Goal: Communication & Community: Ask a question

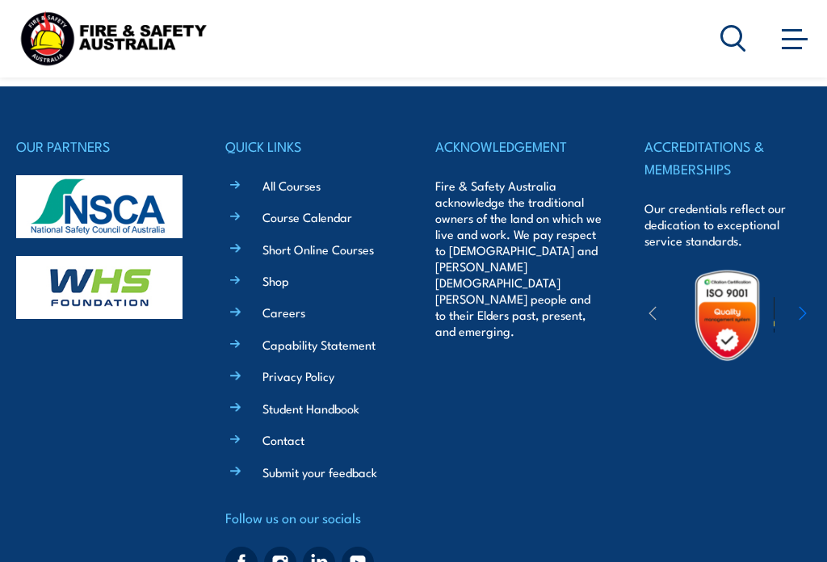
scroll to position [4767, 0]
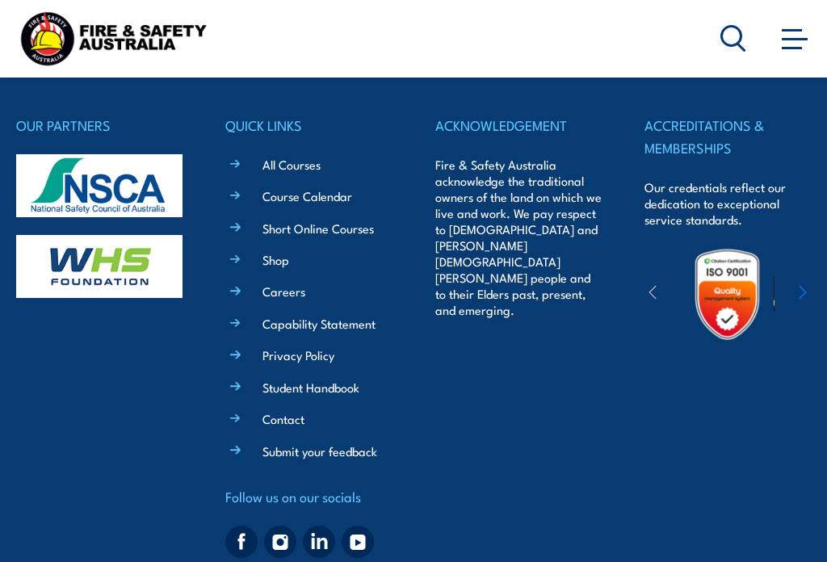
click at [276, 187] on link "Course Calendar" at bounding box center [307, 195] width 90 height 17
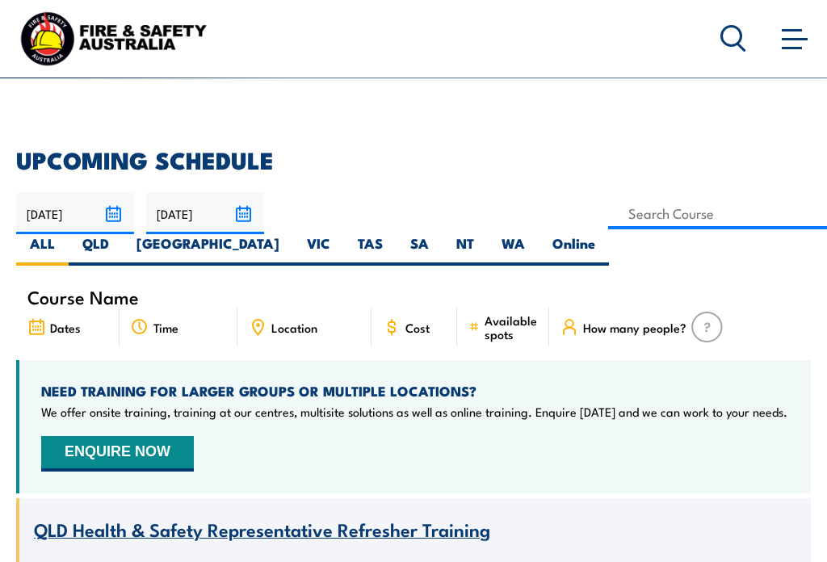
scroll to position [335, 0]
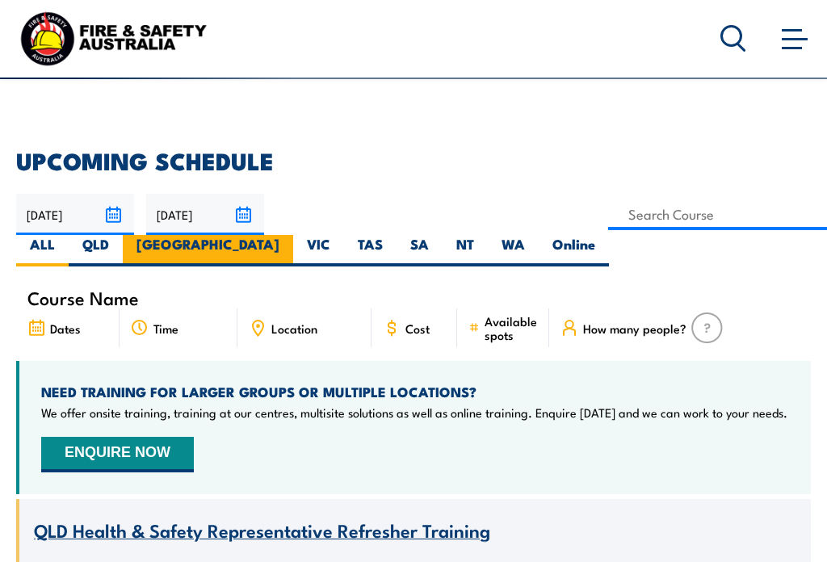
click at [150, 245] on label "NSW" at bounding box center [208, 250] width 170 height 31
click at [279, 245] on input "NSW" at bounding box center [284, 240] width 10 height 10
radio input "true"
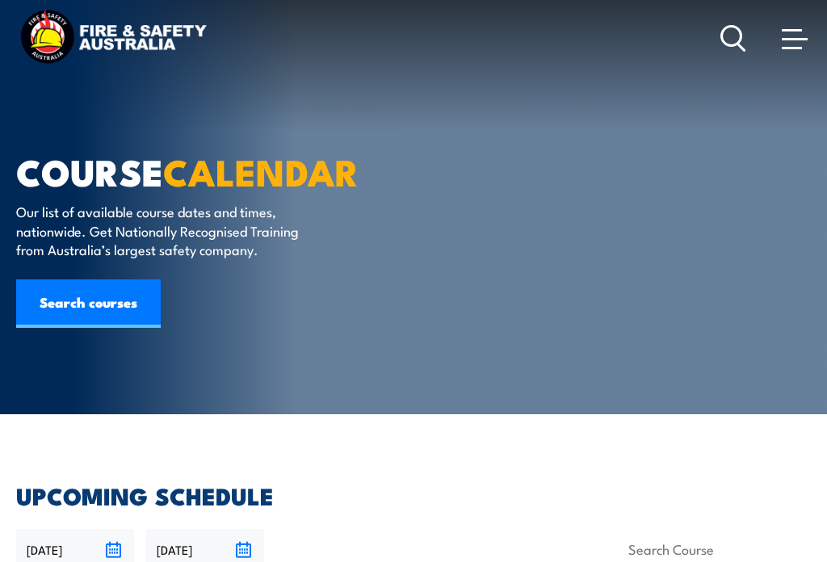
click at [789, 42] on span at bounding box center [794, 38] width 26 height 18
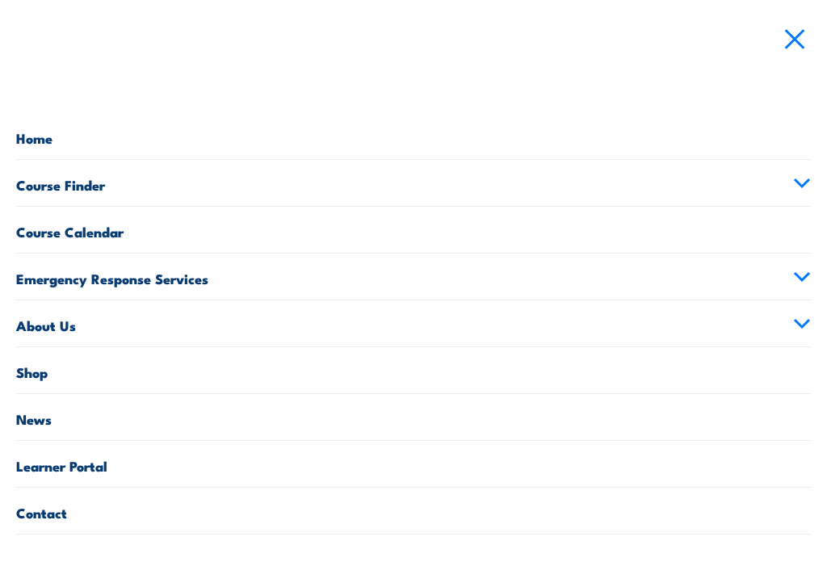
scroll to position [601, 0]
click at [583, 526] on link "Contact" at bounding box center [413, 511] width 794 height 46
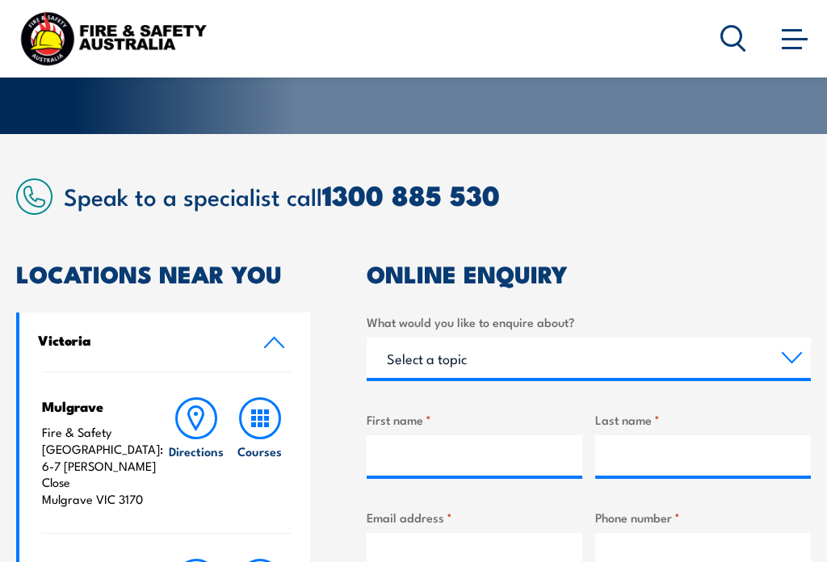
scroll to position [282, 0]
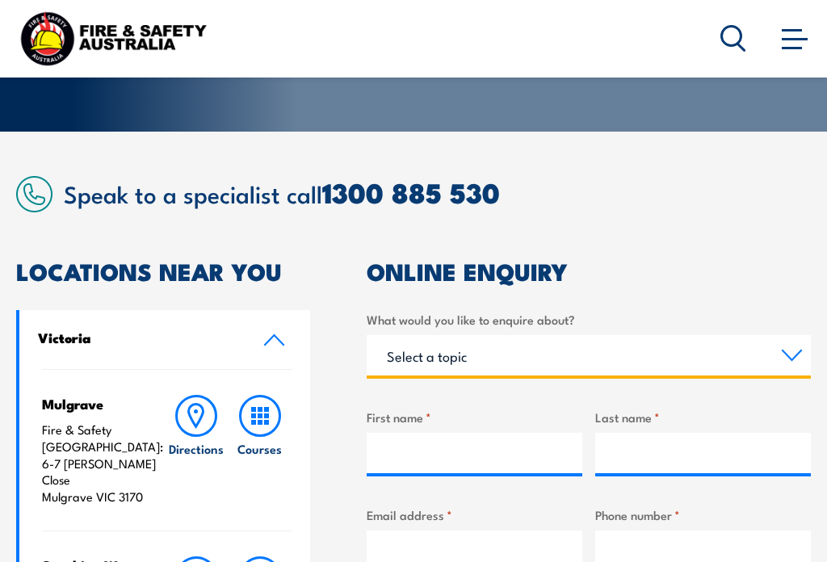
select select "General Enquiry"
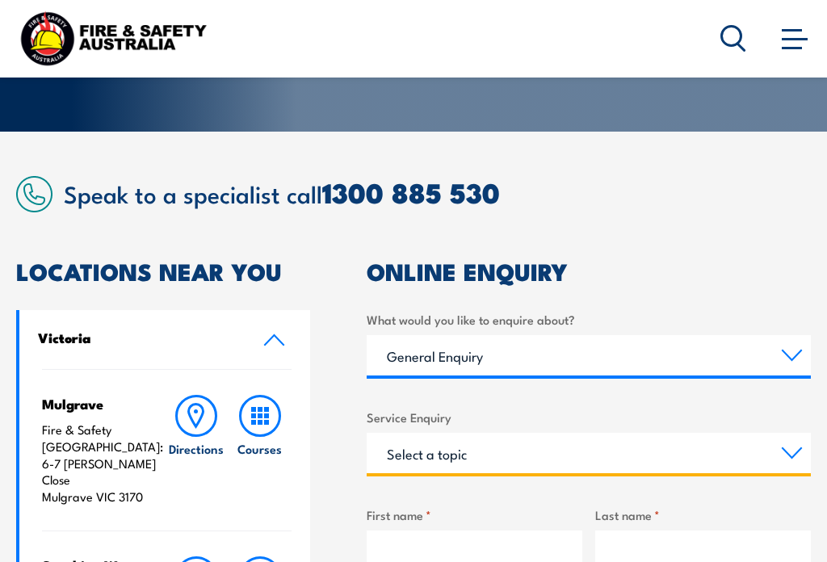
select select "Other"
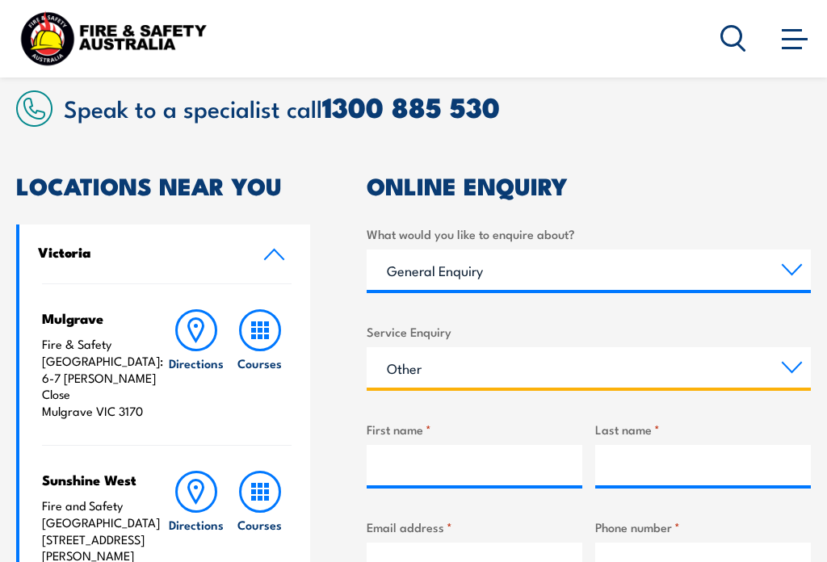
scroll to position [366, 0]
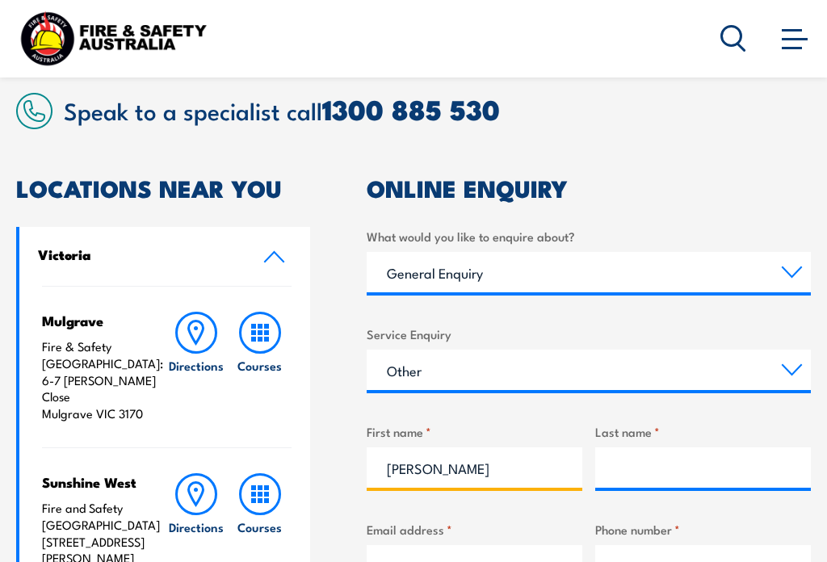
type input "Hans"
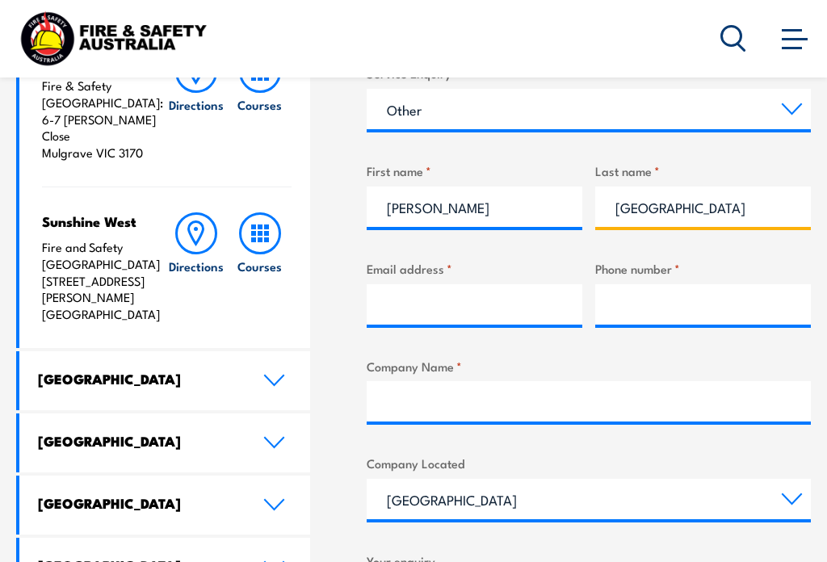
scroll to position [627, 0]
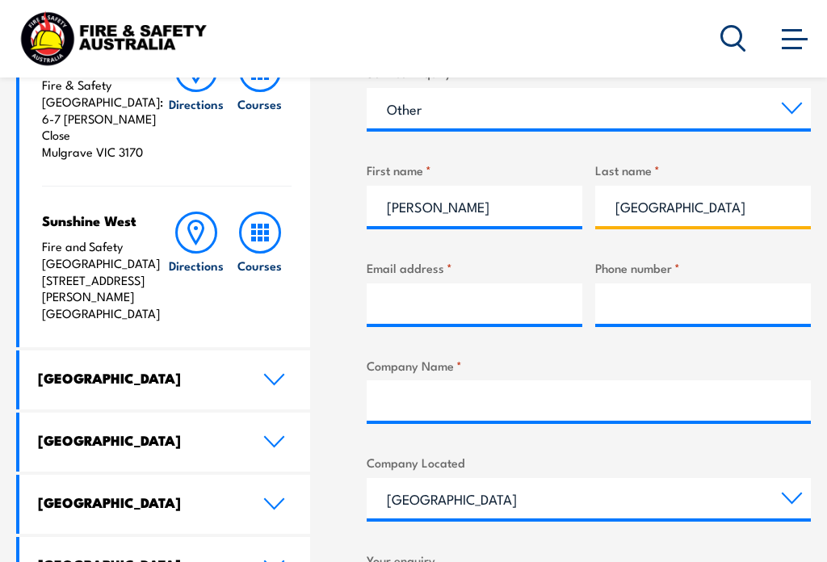
type input "Hulsbosch"
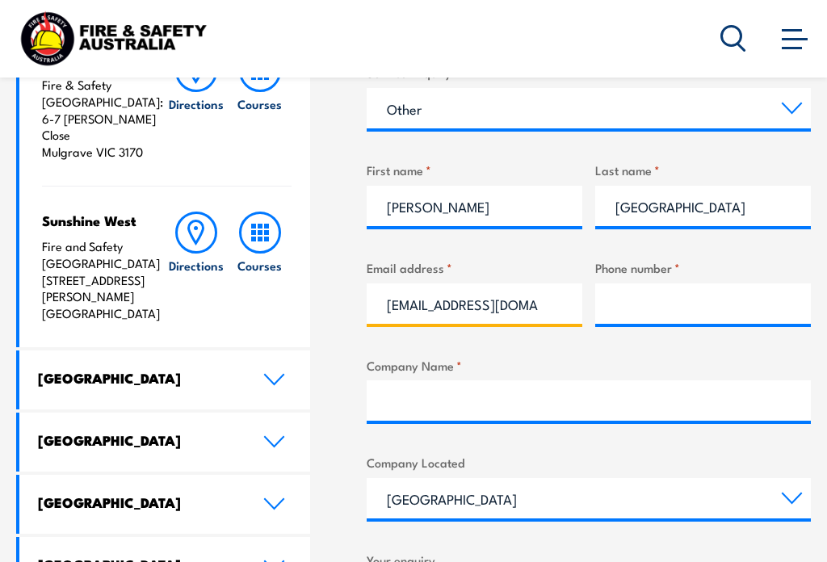
type input "jam@hulsbosch.com.au"
click at [646, 301] on input "0413 746000" at bounding box center [703, 303] width 216 height 40
type input "0413746000"
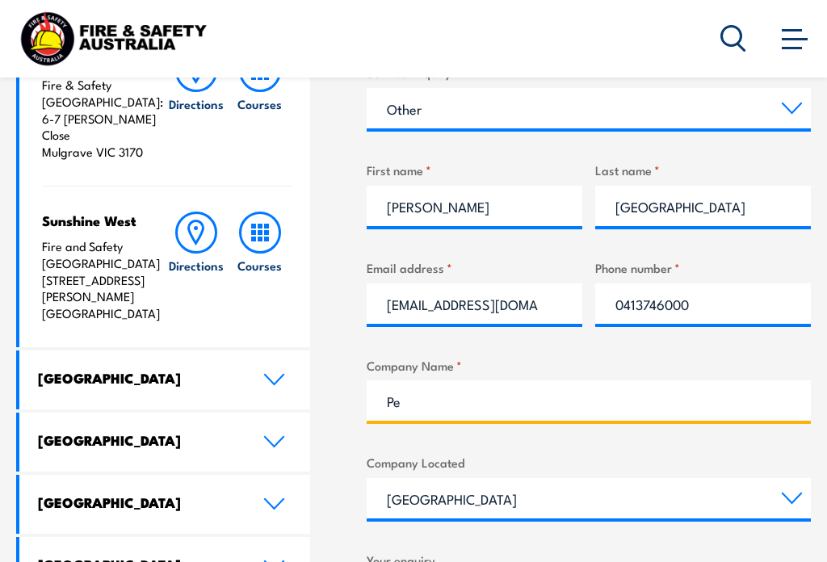
type input "P"
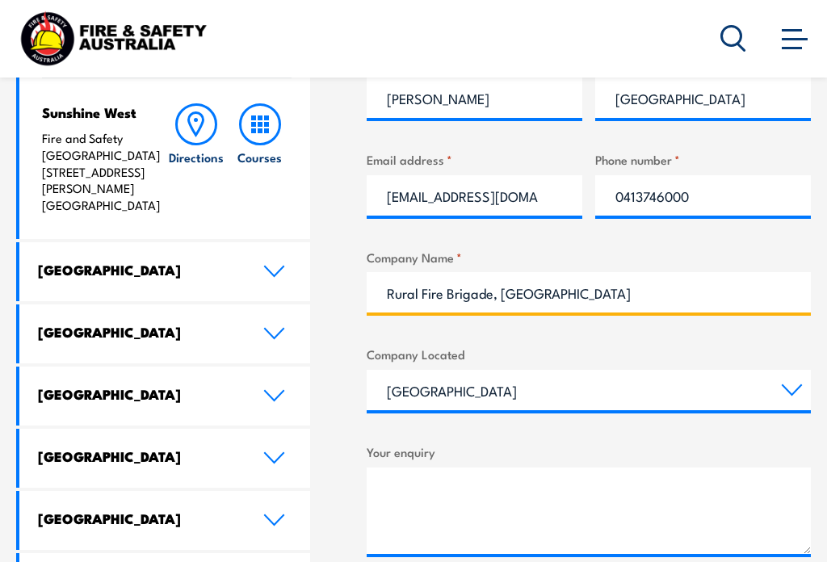
scroll to position [750, 0]
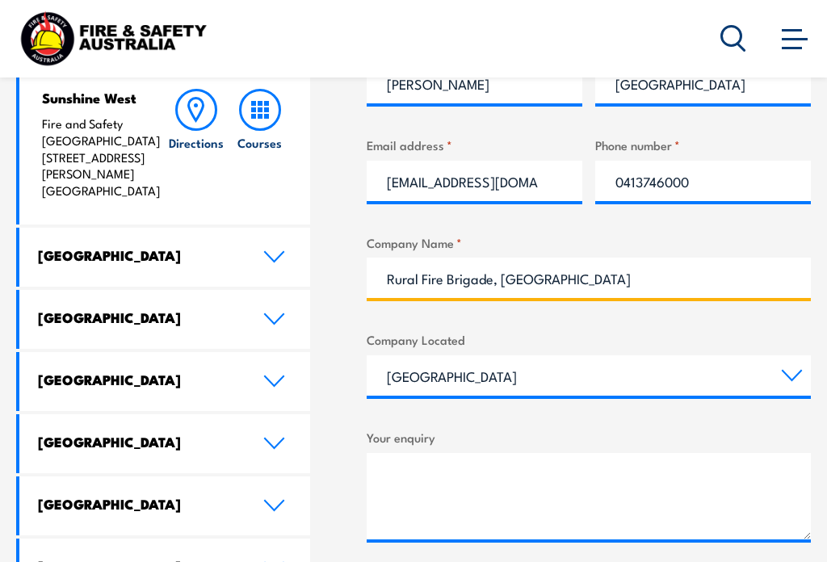
type input "Rural Fire Brigade, Pearl Beach"
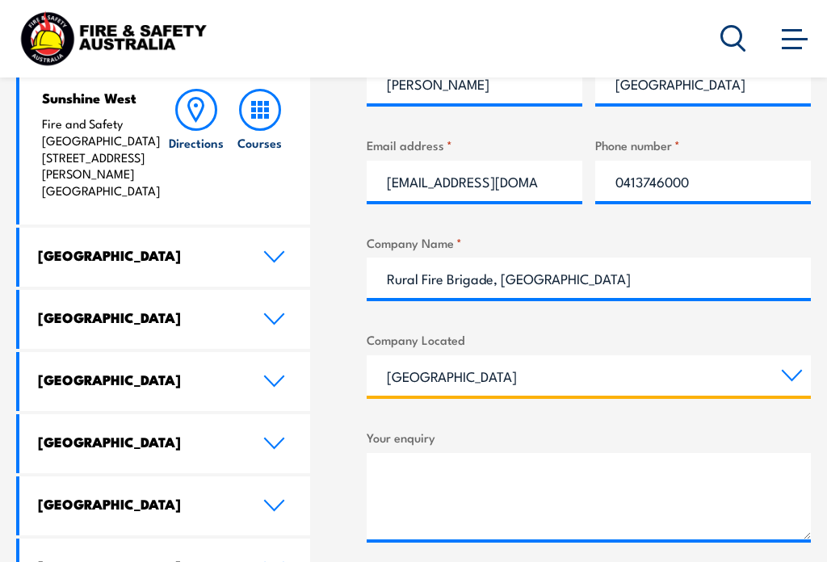
select select "New South Wales"
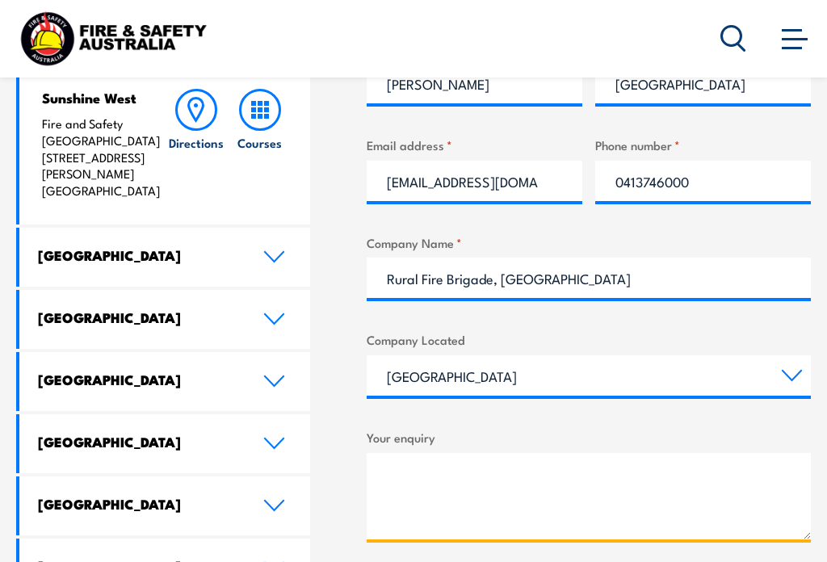
click at [386, 467] on textarea "Your enquiry" at bounding box center [588, 496] width 444 height 86
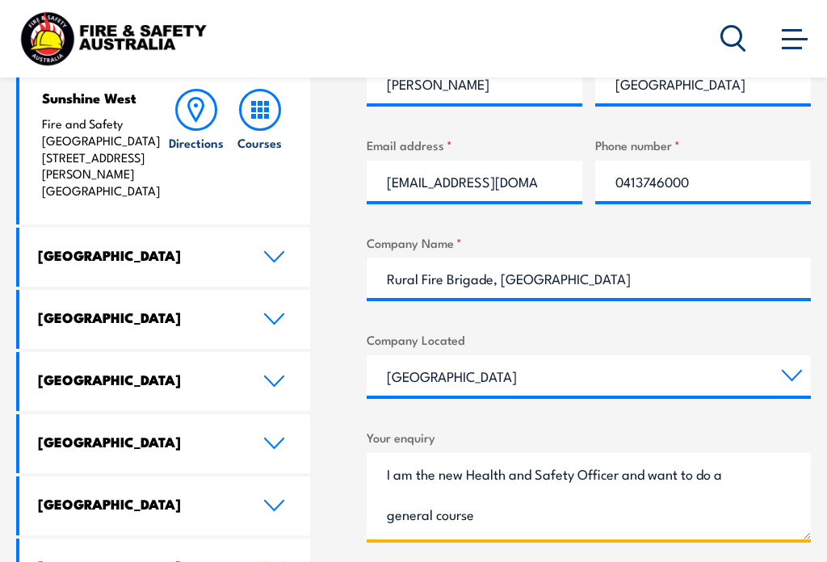
click at [698, 469] on textarea "I am the new Health and Safety Officer and want to do a general course" at bounding box center [588, 496] width 444 height 86
click at [385, 510] on textarea "I am the new Health and Safety Officer and want to start a course do a general …" at bounding box center [588, 496] width 444 height 86
drag, startPoint x: 601, startPoint y: 508, endPoint x: 478, endPoint y: 511, distance: 123.5
click at [478, 511] on textarea "I am the new Health and Safety Officer and want to start a general course do a …" at bounding box center [588, 496] width 444 height 86
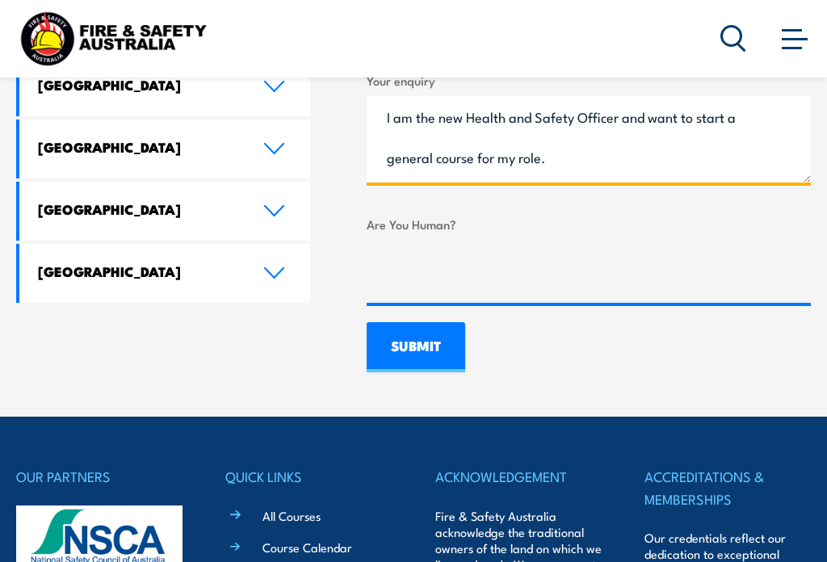
scroll to position [1118, 0]
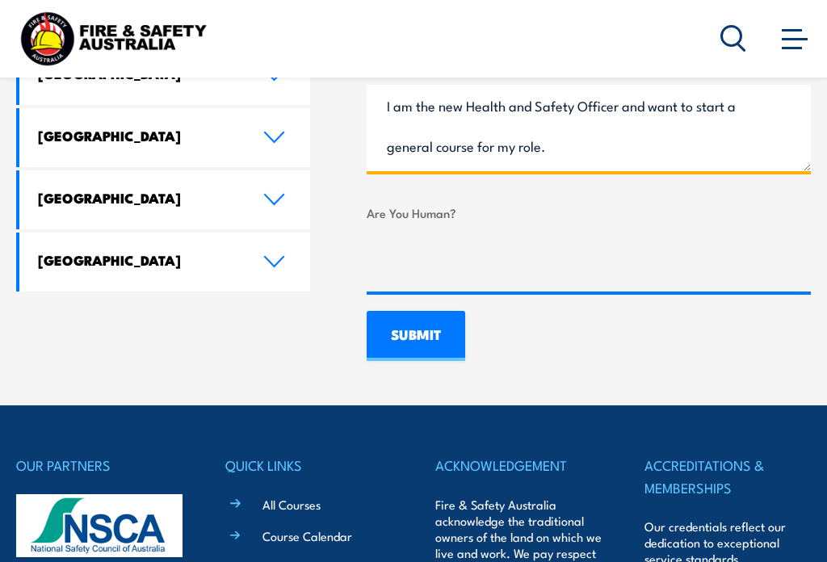
type textarea "I am the new Health and Safety Officer and want to start a general course for m…"
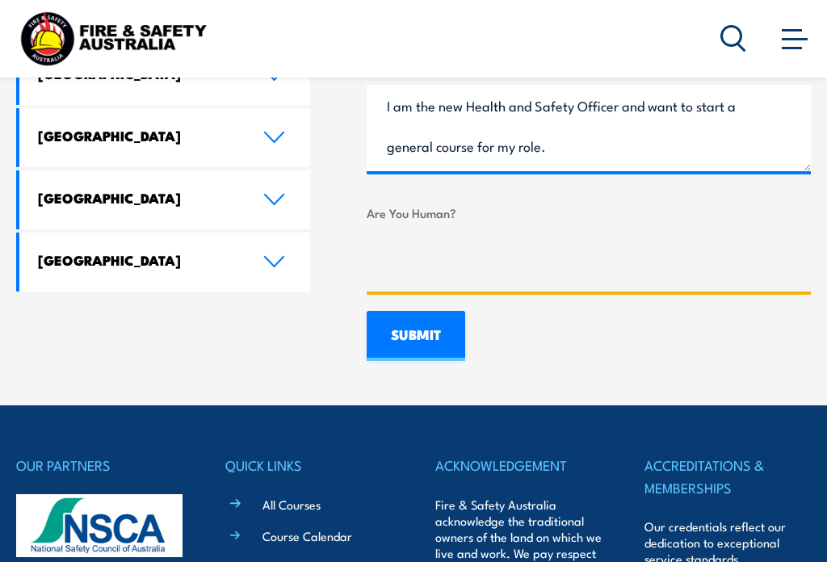
click at [412, 326] on input "SUBMIT" at bounding box center [415, 336] width 98 height 50
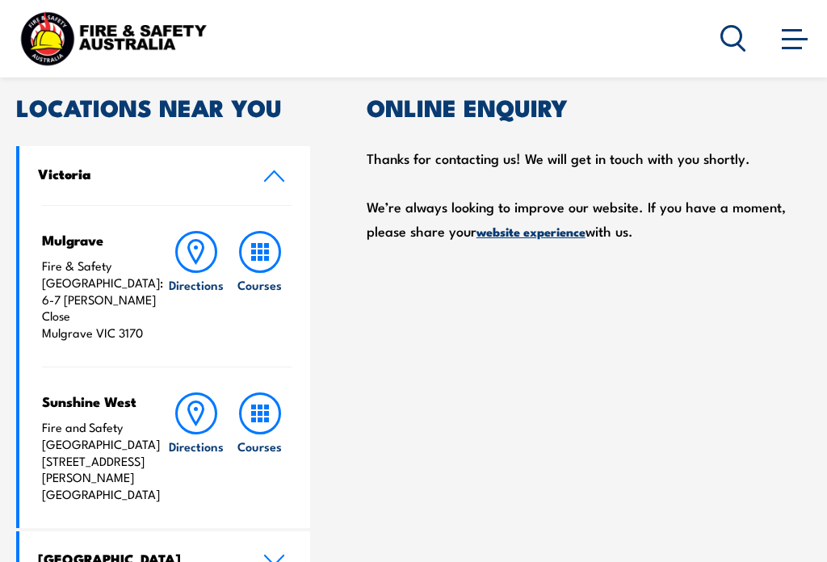
scroll to position [500, 0]
